Goal: Communication & Community: Answer question/provide support

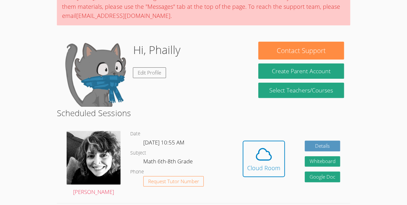
scroll to position [67, 0]
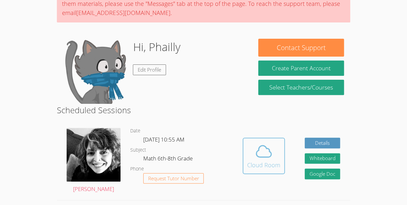
click at [268, 152] on icon at bounding box center [264, 151] width 18 height 18
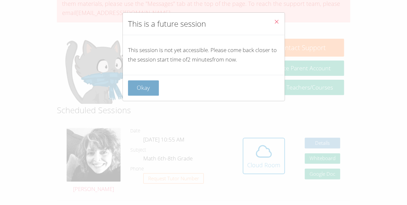
click at [151, 92] on button "Okay" at bounding box center [143, 87] width 31 height 15
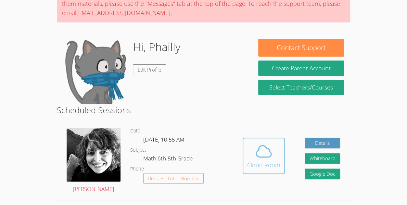
click at [260, 149] on icon at bounding box center [264, 151] width 18 height 18
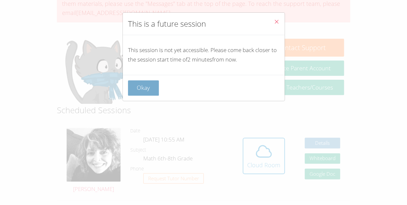
click at [156, 91] on button "Okay" at bounding box center [143, 87] width 31 height 15
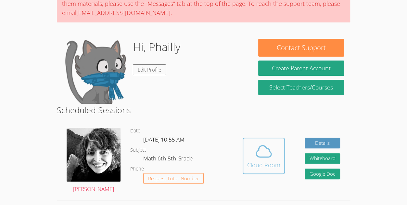
click at [277, 151] on span at bounding box center [263, 151] width 33 height 18
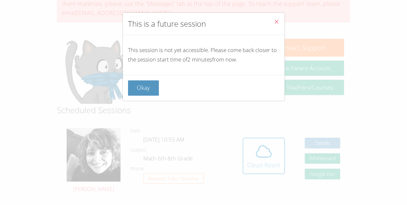
click at [275, 22] on button "Close" at bounding box center [277, 23] width 16 height 20
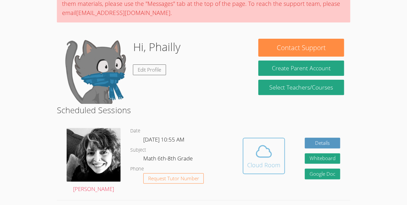
click at [264, 148] on icon at bounding box center [264, 151] width 18 height 18
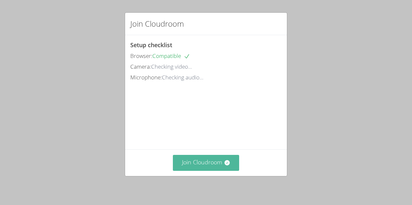
click at [208, 160] on button "Join Cloudroom" at bounding box center [206, 163] width 67 height 16
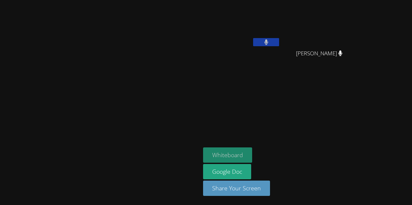
click at [252, 153] on button "Whiteboard" at bounding box center [227, 154] width 49 height 15
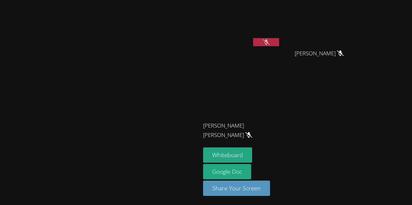
click at [269, 41] on icon at bounding box center [266, 42] width 7 height 6
click at [280, 95] on video at bounding box center [241, 97] width 77 height 44
click at [280, 97] on video at bounding box center [241, 97] width 77 height 44
click at [252, 132] on icon at bounding box center [248, 135] width 7 height 6
drag, startPoint x: 301, startPoint y: 128, endPoint x: 314, endPoint y: 123, distance: 14.5
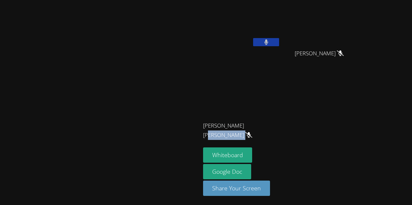
click at [275, 123] on span "[PERSON_NAME] [PERSON_NAME]" at bounding box center [239, 130] width 72 height 19
click at [252, 132] on icon at bounding box center [248, 135] width 7 height 6
drag, startPoint x: 315, startPoint y: 124, endPoint x: 307, endPoint y: 102, distance: 22.9
click at [280, 102] on div "[PERSON_NAME] [PERSON_NAME] [PERSON_NAME] [PERSON_NAME]" at bounding box center [241, 109] width 77 height 69
drag, startPoint x: 307, startPoint y: 102, endPoint x: 316, endPoint y: 90, distance: 15.2
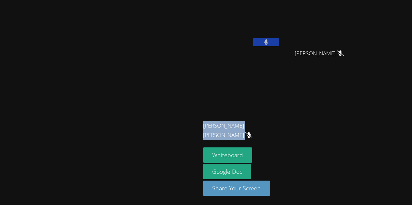
click at [280, 90] on video at bounding box center [241, 97] width 77 height 44
click at [311, 112] on div at bounding box center [311, 112] width 0 height 0
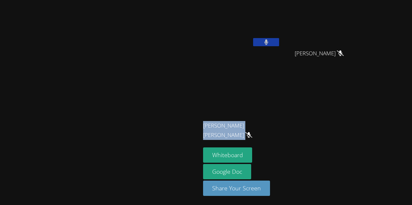
click at [316, 0] on div "Close" at bounding box center [206, 0] width 412 height 0
click at [349, 106] on div "Phailly [PERSON_NAME] [PERSON_NAME] [PERSON_NAME] [PERSON_NAME] [PERSON_NAME] […" at bounding box center [281, 74] width 157 height 142
click at [336, 107] on div "Phailly [PERSON_NAME] [PERSON_NAME] [PERSON_NAME] [PERSON_NAME] [PERSON_NAME] […" at bounding box center [281, 74] width 157 height 142
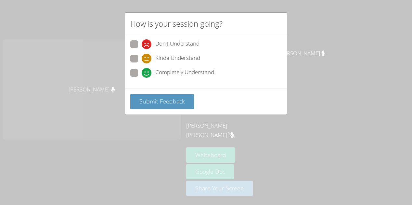
click at [142, 78] on span at bounding box center [142, 78] width 0 height 0
click at [142, 71] on input "Completely Understand" at bounding box center [145, 72] width 6 height 6
radio input "true"
click at [162, 102] on span "Submit Feedback" at bounding box center [161, 101] width 45 height 8
